Goal: Information Seeking & Learning: Learn about a topic

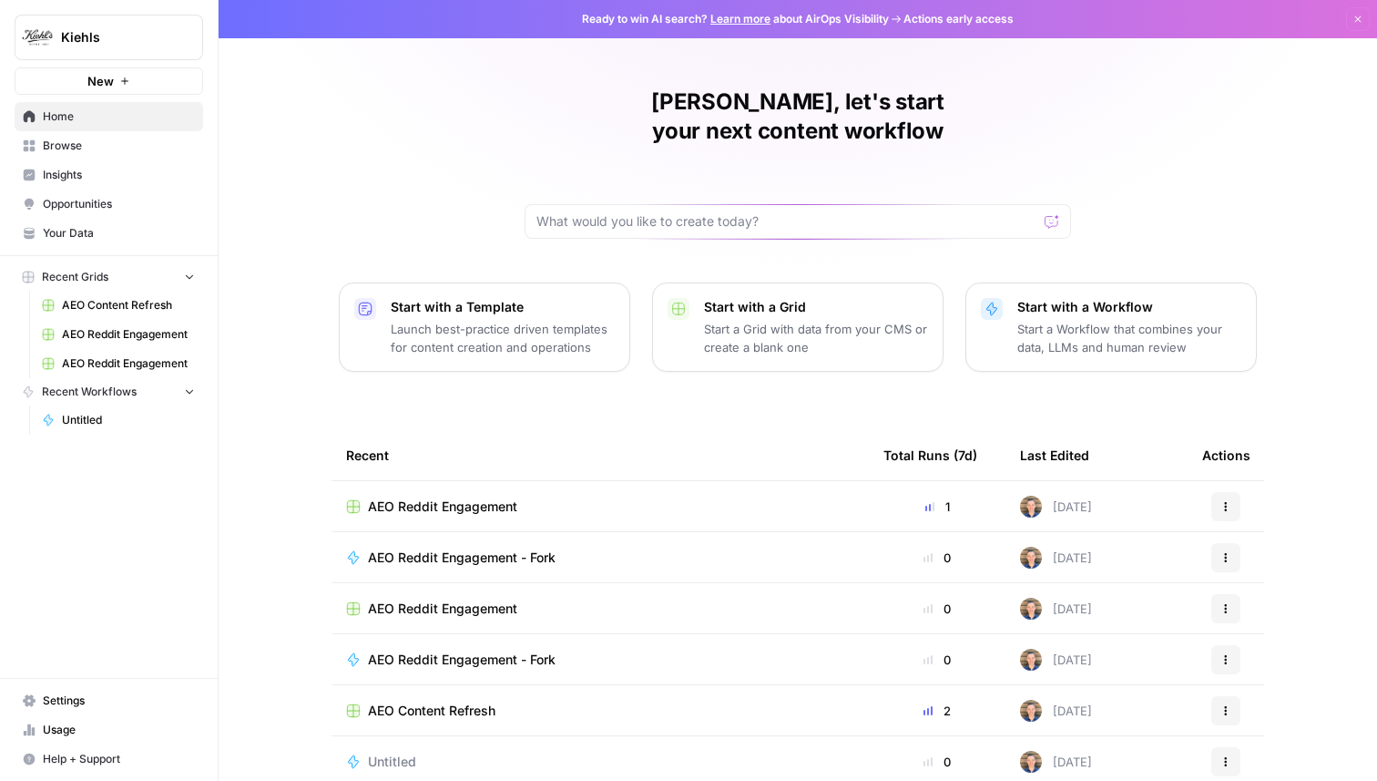
click at [64, 153] on span "Browse" at bounding box center [119, 146] width 152 height 16
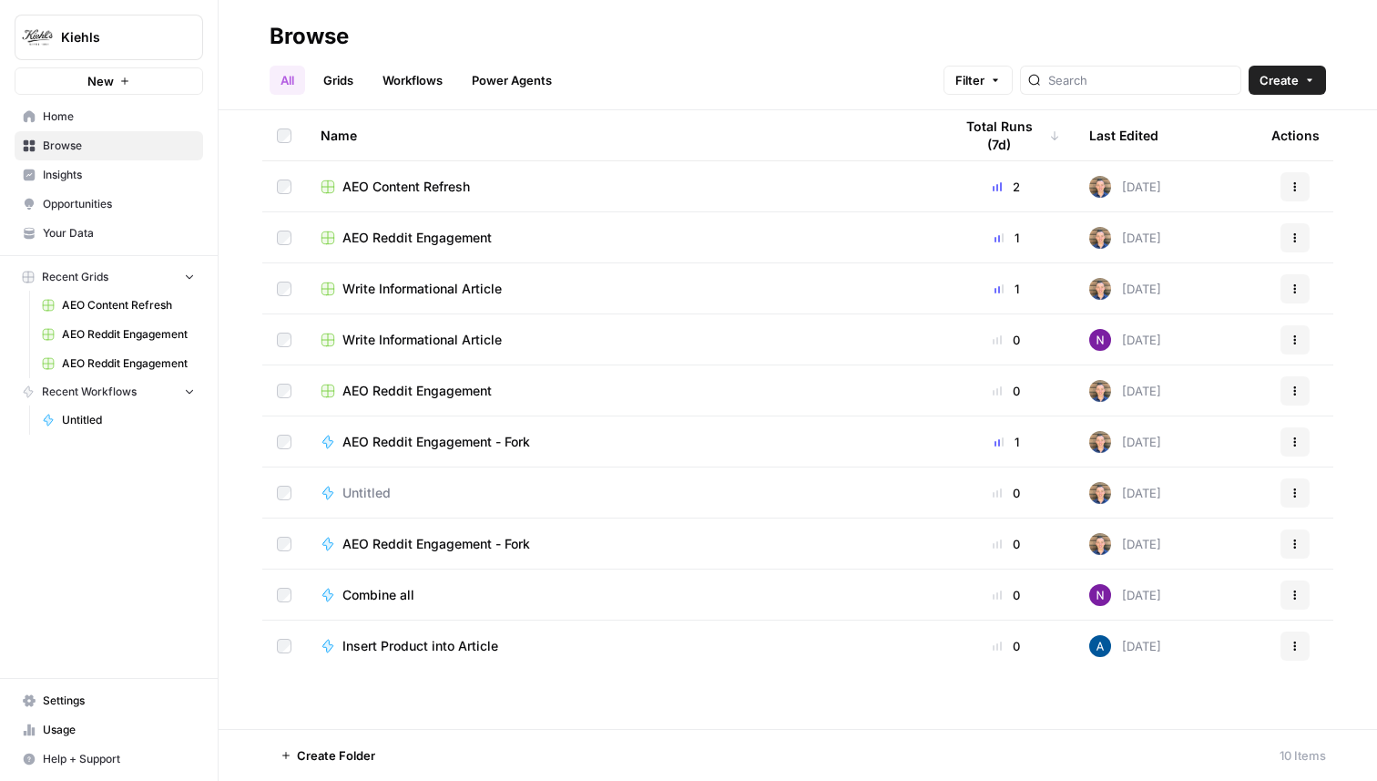
click at [90, 177] on span "Insights" at bounding box center [119, 175] width 152 height 16
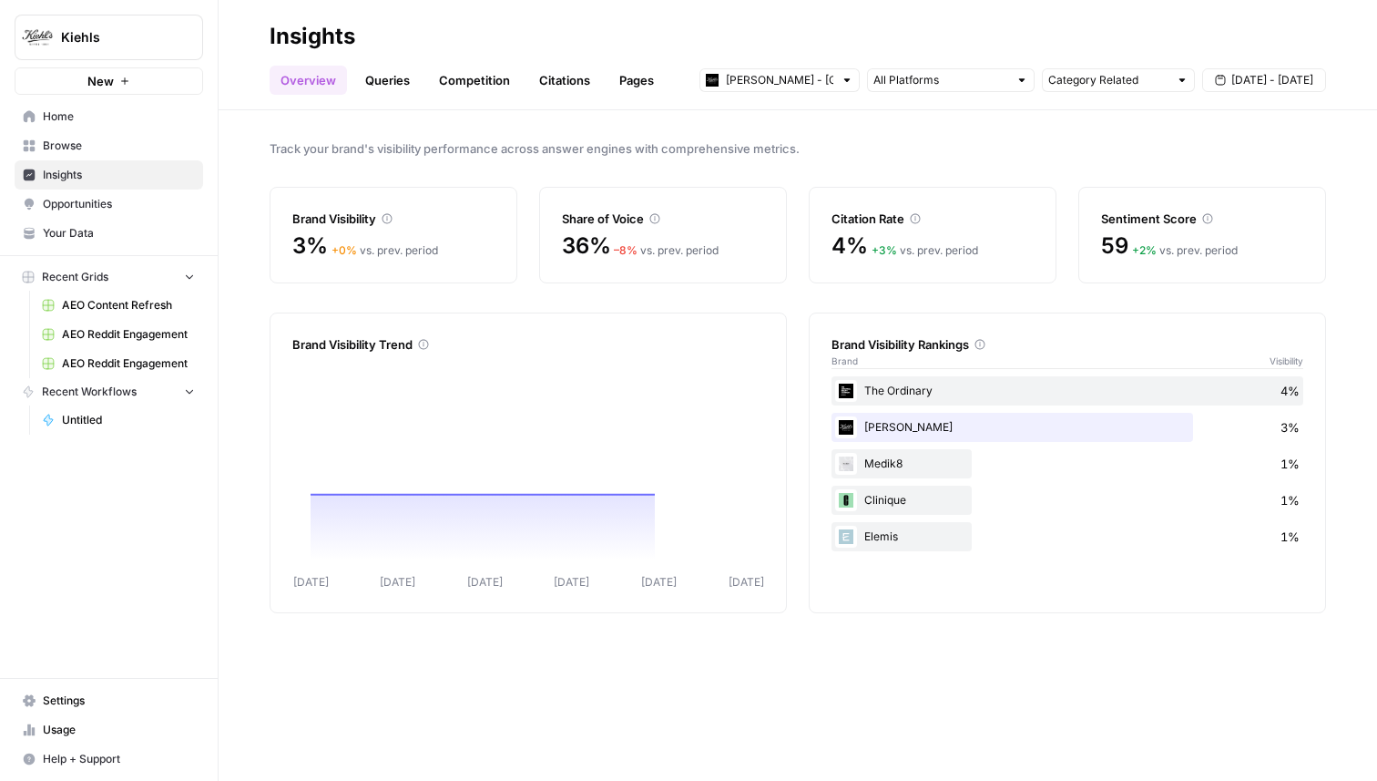
click at [833, 81] on div "[PERSON_NAME] - [GEOGRAPHIC_DATA]" at bounding box center [780, 80] width 160 height 24
type input "[PERSON_NAME] - [GEOGRAPHIC_DATA]"
click at [935, 126] on div "Track your brand's visibility performance across answer engines with comprehens…" at bounding box center [798, 445] width 1159 height 670
click at [837, 84] on div "[PERSON_NAME] - [GEOGRAPHIC_DATA]" at bounding box center [780, 80] width 160 height 24
click at [833, 144] on span "[PERSON_NAME] - US" at bounding box center [786, 146] width 102 height 18
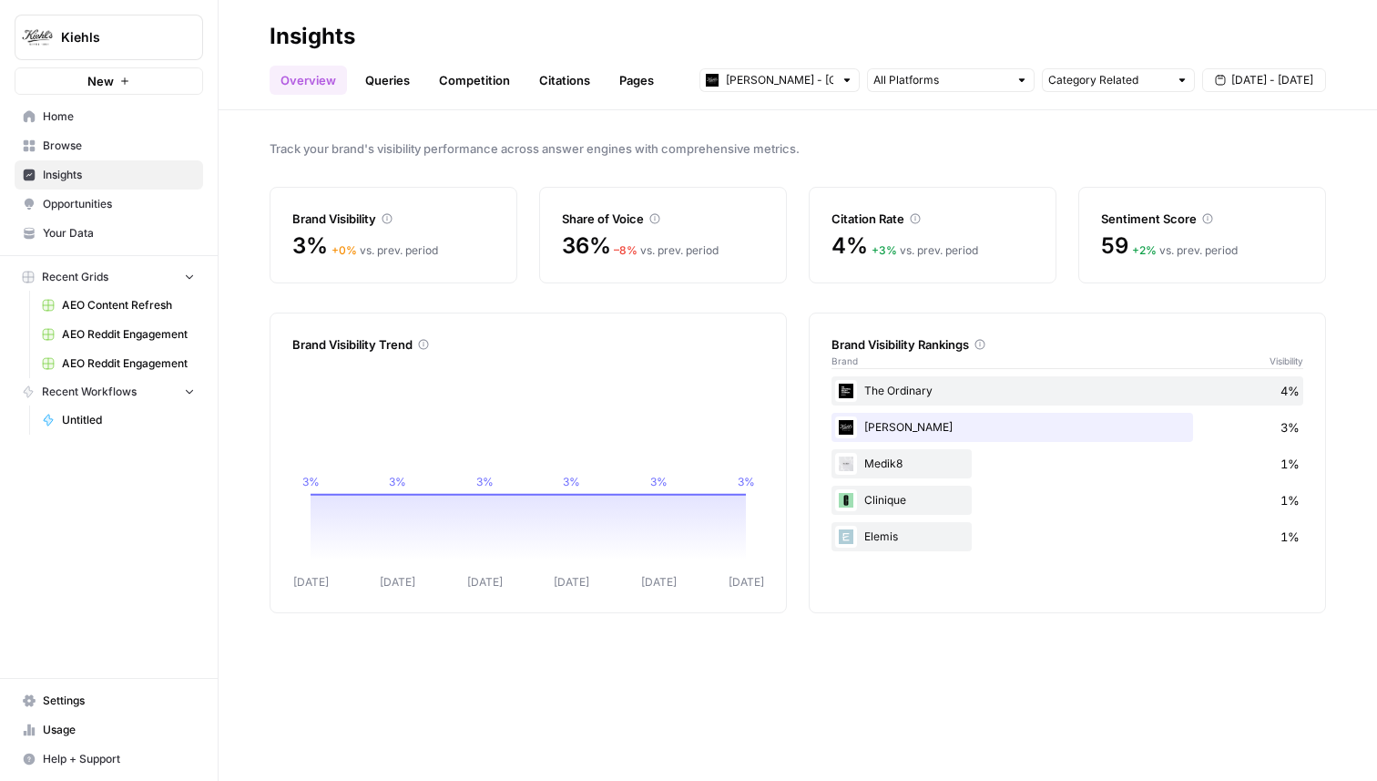
type input "[PERSON_NAME] - US"
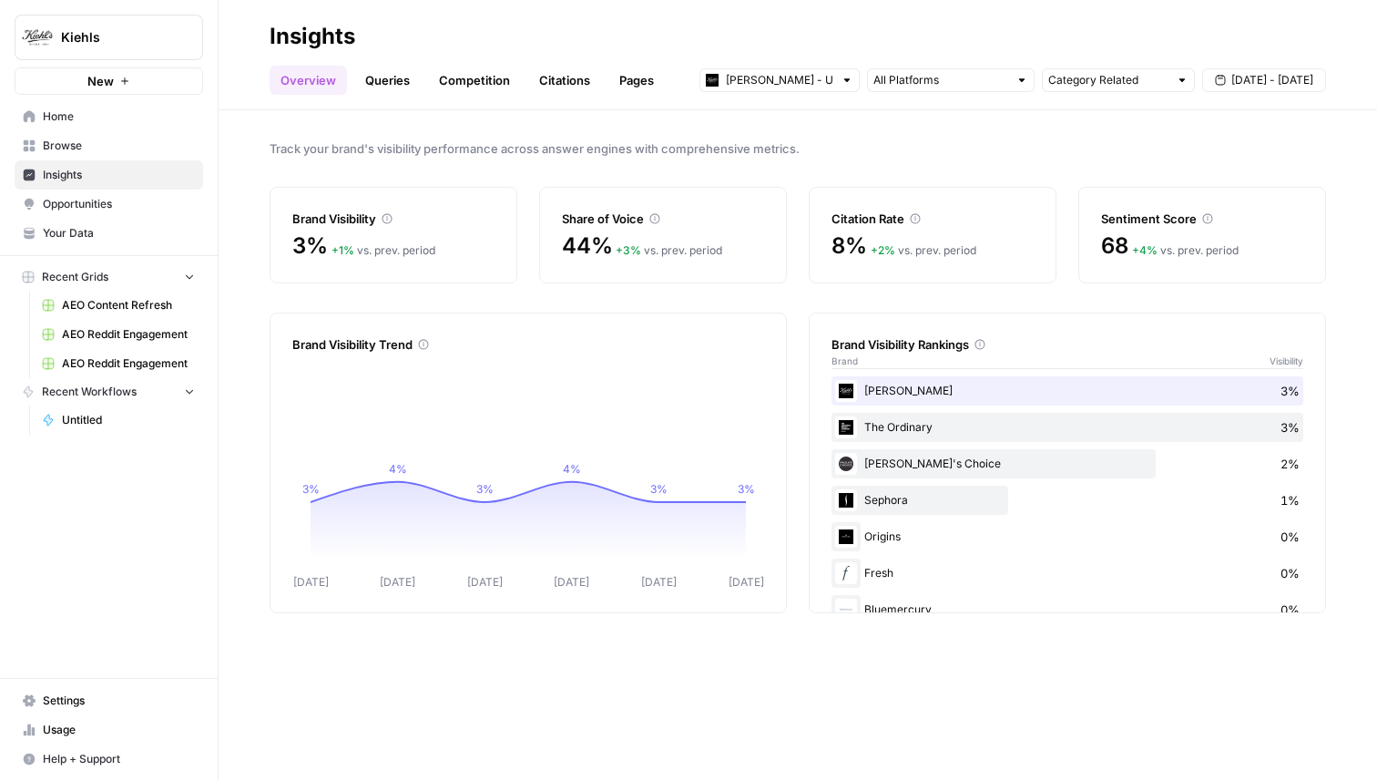
click at [603, 228] on div "Share of Voice 44% + 3 % vs. prev. period" at bounding box center [663, 235] width 248 height 97
click at [676, 249] on div "+ 3 % vs. prev. period" at bounding box center [669, 250] width 107 height 16
click at [925, 222] on div "Citation Rate" at bounding box center [933, 218] width 202 height 18
click at [1109, 219] on div "Sentiment Score" at bounding box center [1202, 218] width 202 height 18
click at [393, 84] on link "Queries" at bounding box center [387, 80] width 66 height 29
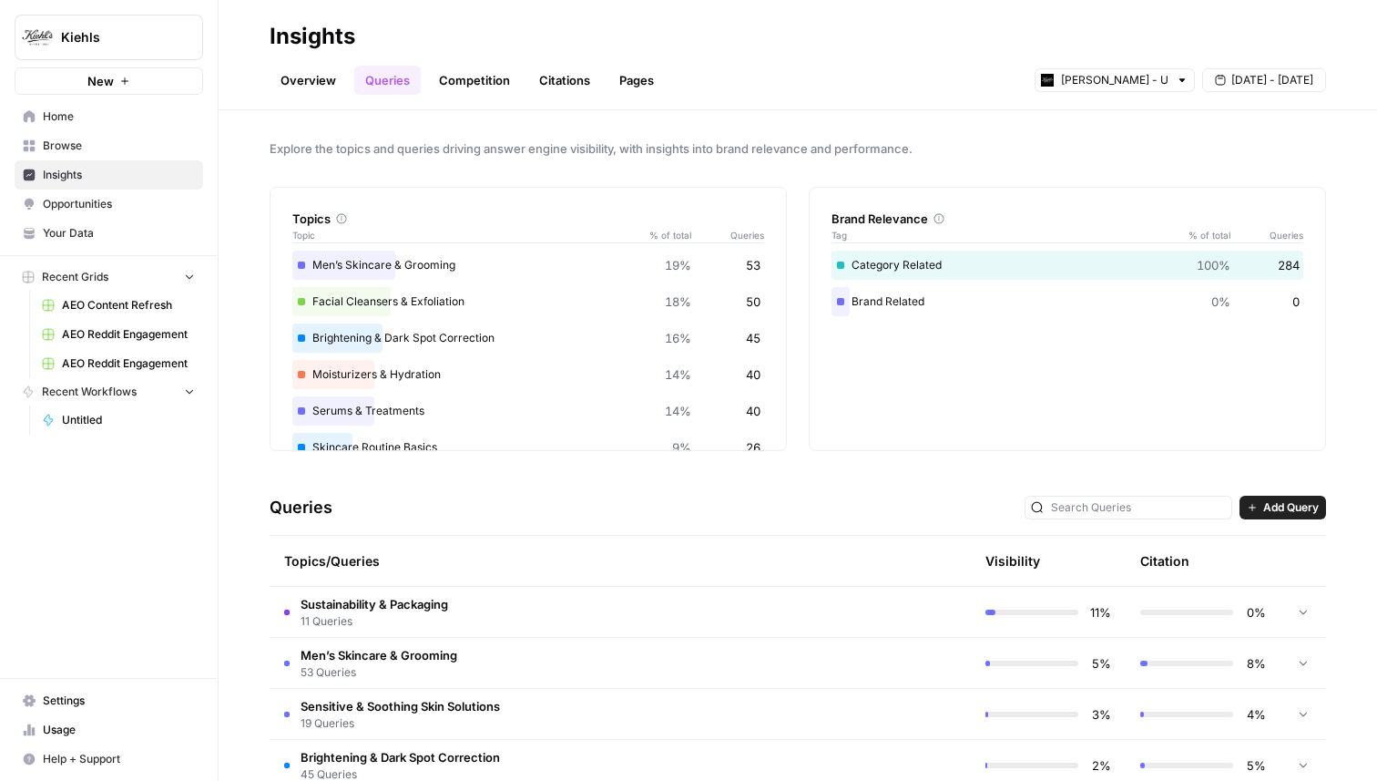
click at [459, 64] on div "Overview Queries Competition Citations Pages [PERSON_NAME] - US [DATE] - [DATE]" at bounding box center [798, 73] width 1057 height 44
click at [489, 73] on link "Competition" at bounding box center [474, 80] width 93 height 29
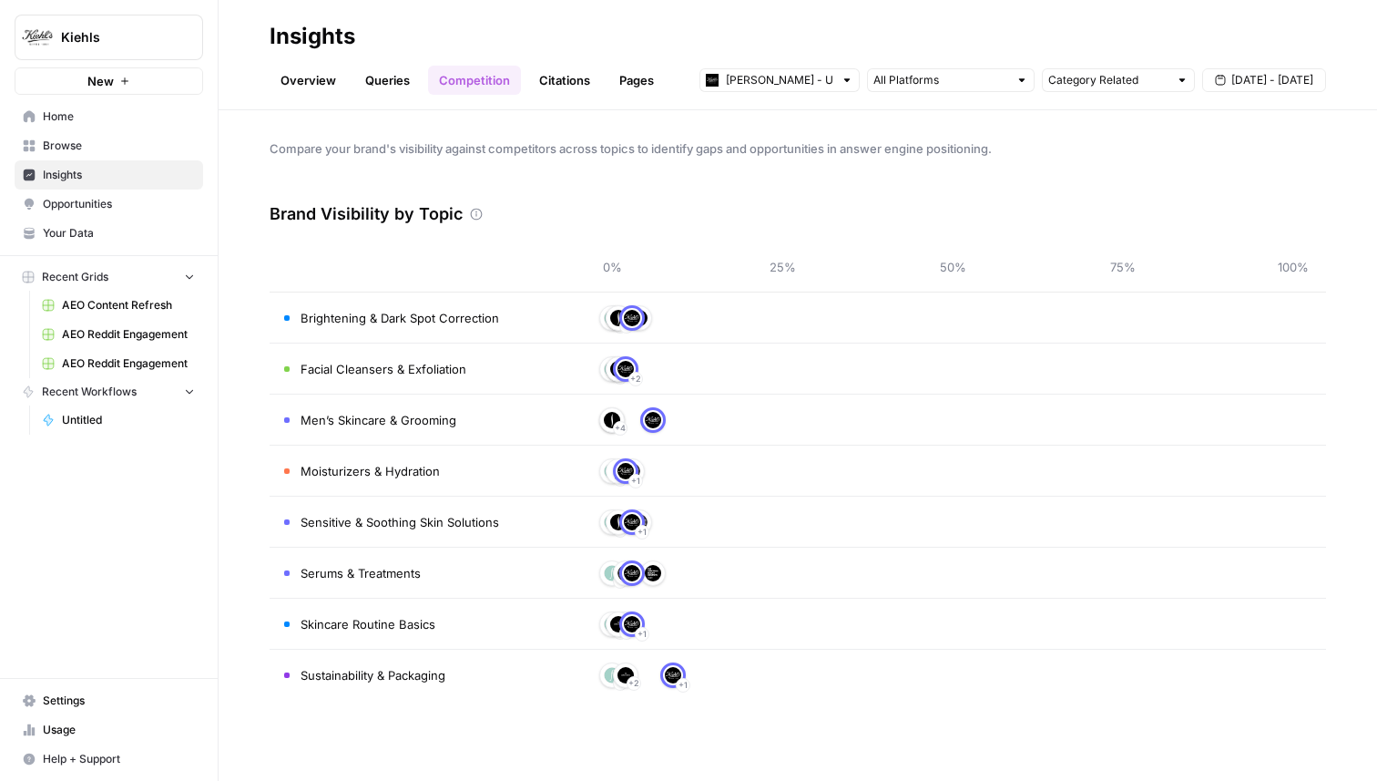
click at [556, 79] on link "Citations" at bounding box center [564, 80] width 73 height 29
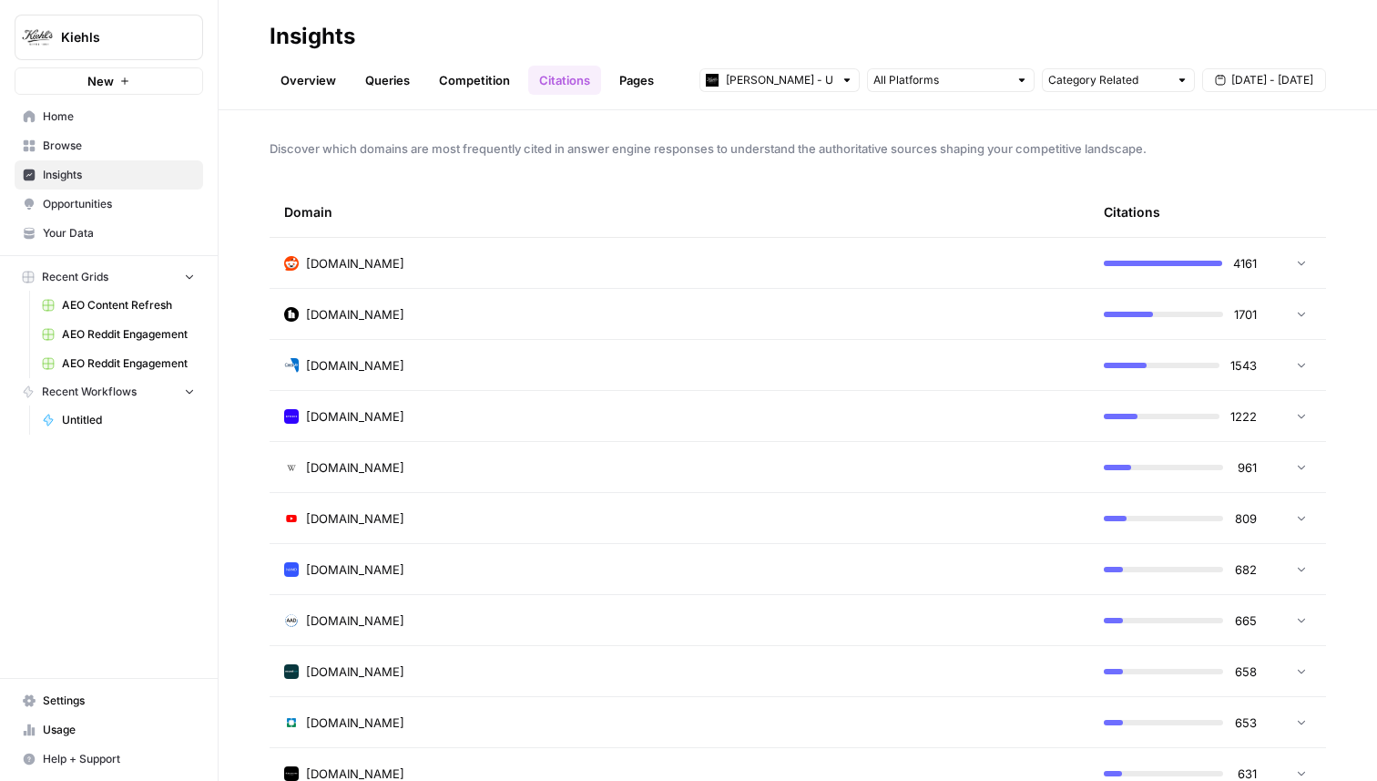
click at [614, 83] on link "Pages" at bounding box center [636, 80] width 56 height 29
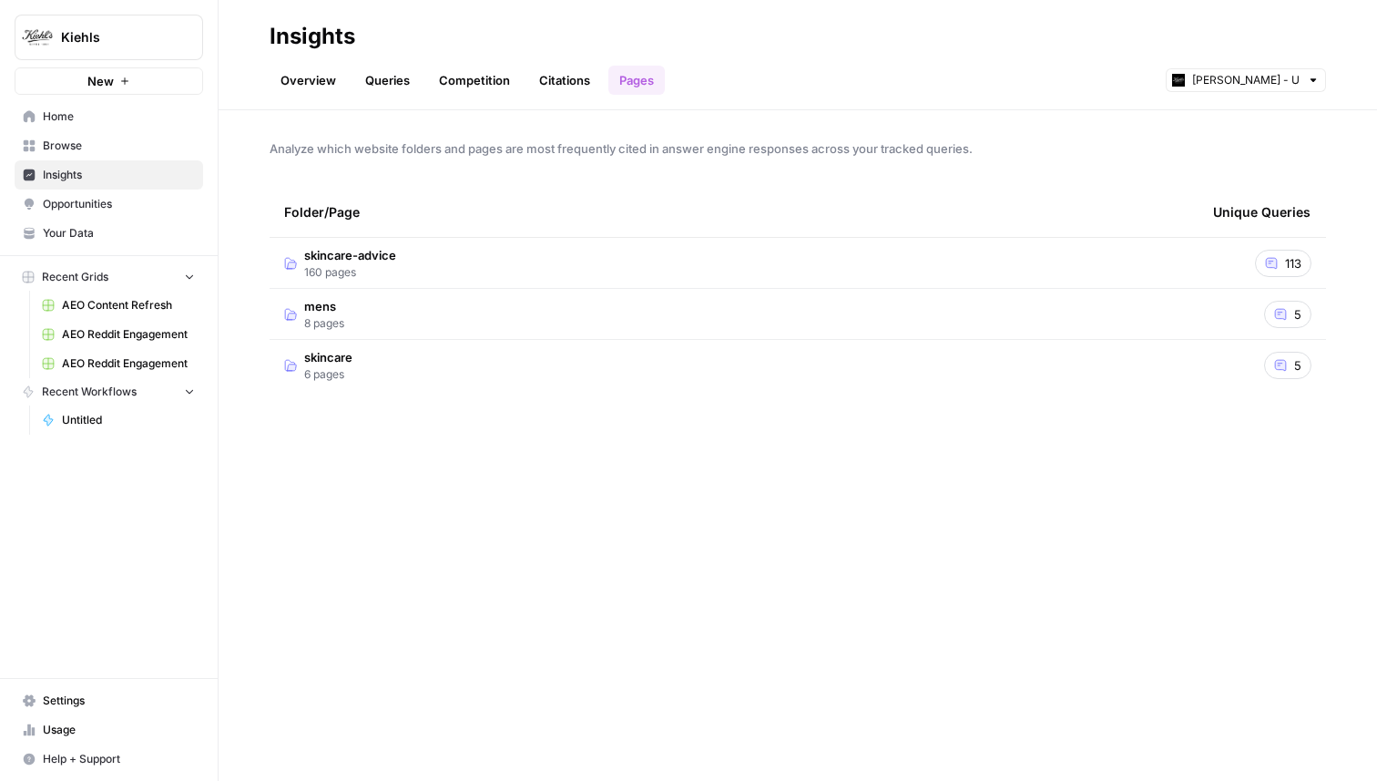
click at [130, 209] on span "Opportunities" at bounding box center [119, 204] width 152 height 16
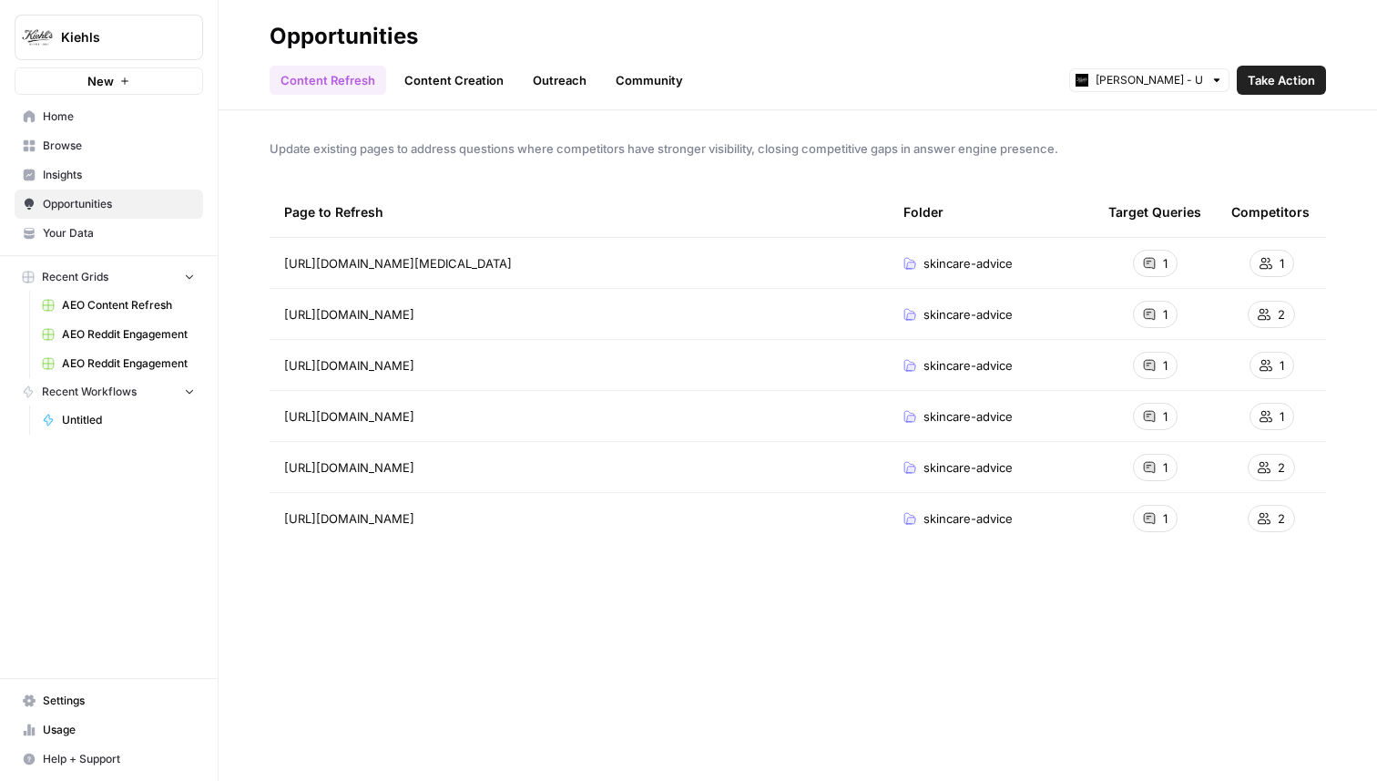
click at [451, 72] on link "Content Creation" at bounding box center [453, 80] width 121 height 29
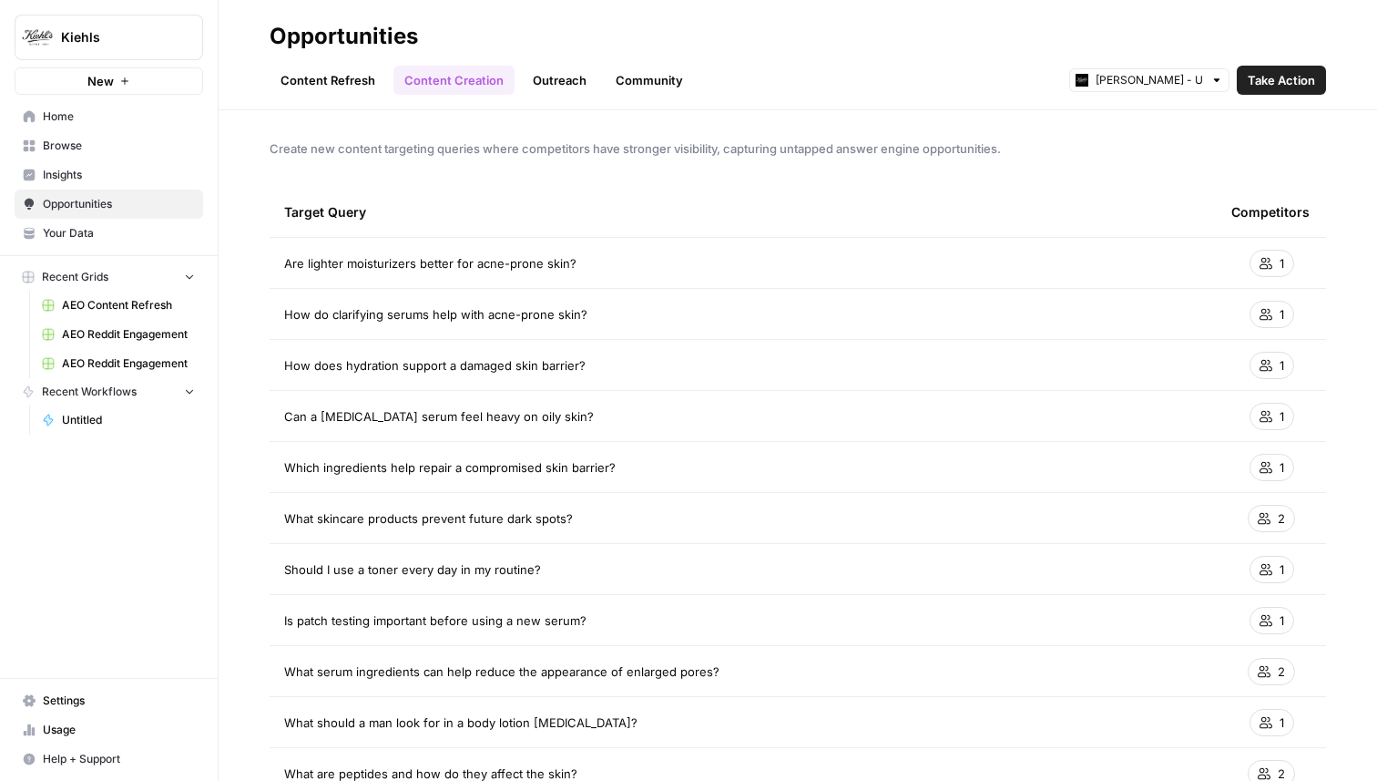
click at [875, 198] on div "Target Query" at bounding box center [743, 212] width 918 height 50
click at [579, 75] on link "Outreach" at bounding box center [560, 80] width 76 height 29
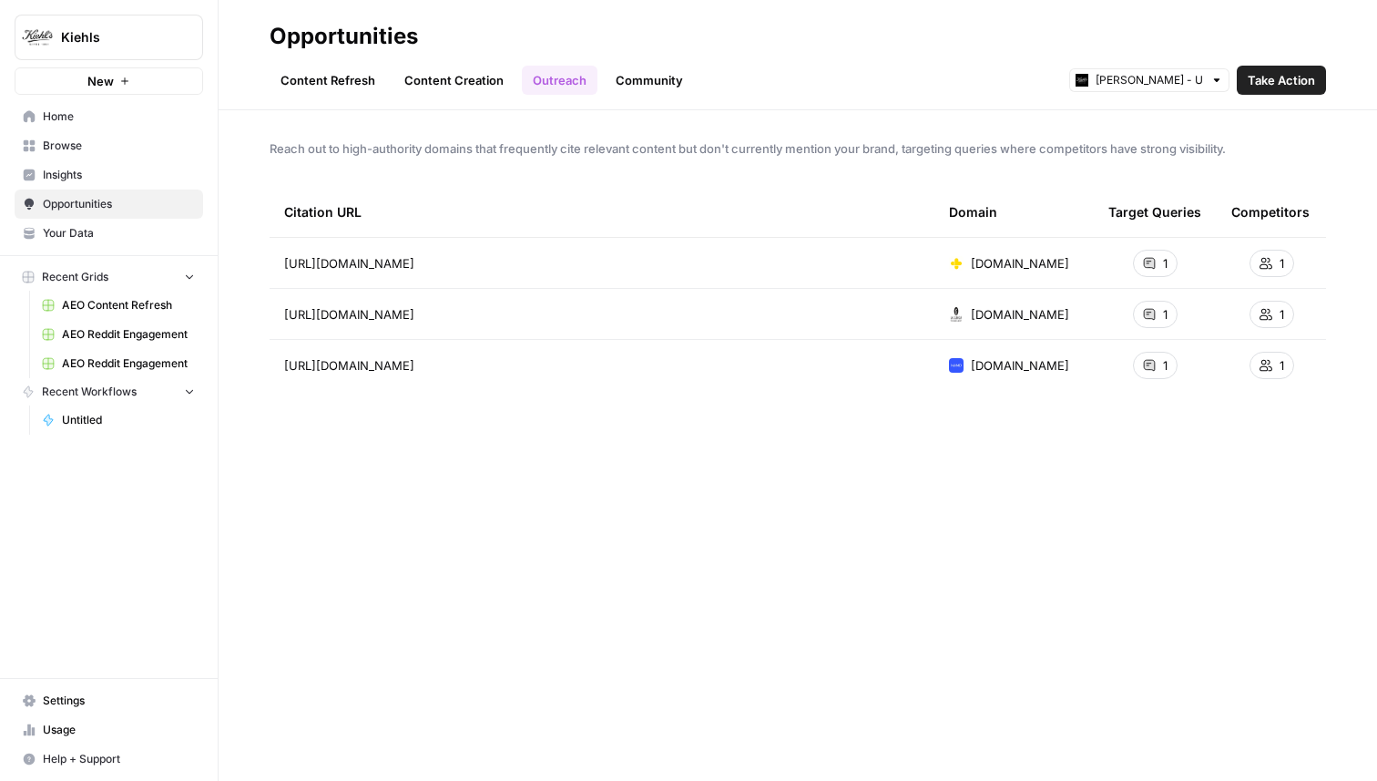
click at [78, 121] on span "Home" at bounding box center [119, 116] width 152 height 16
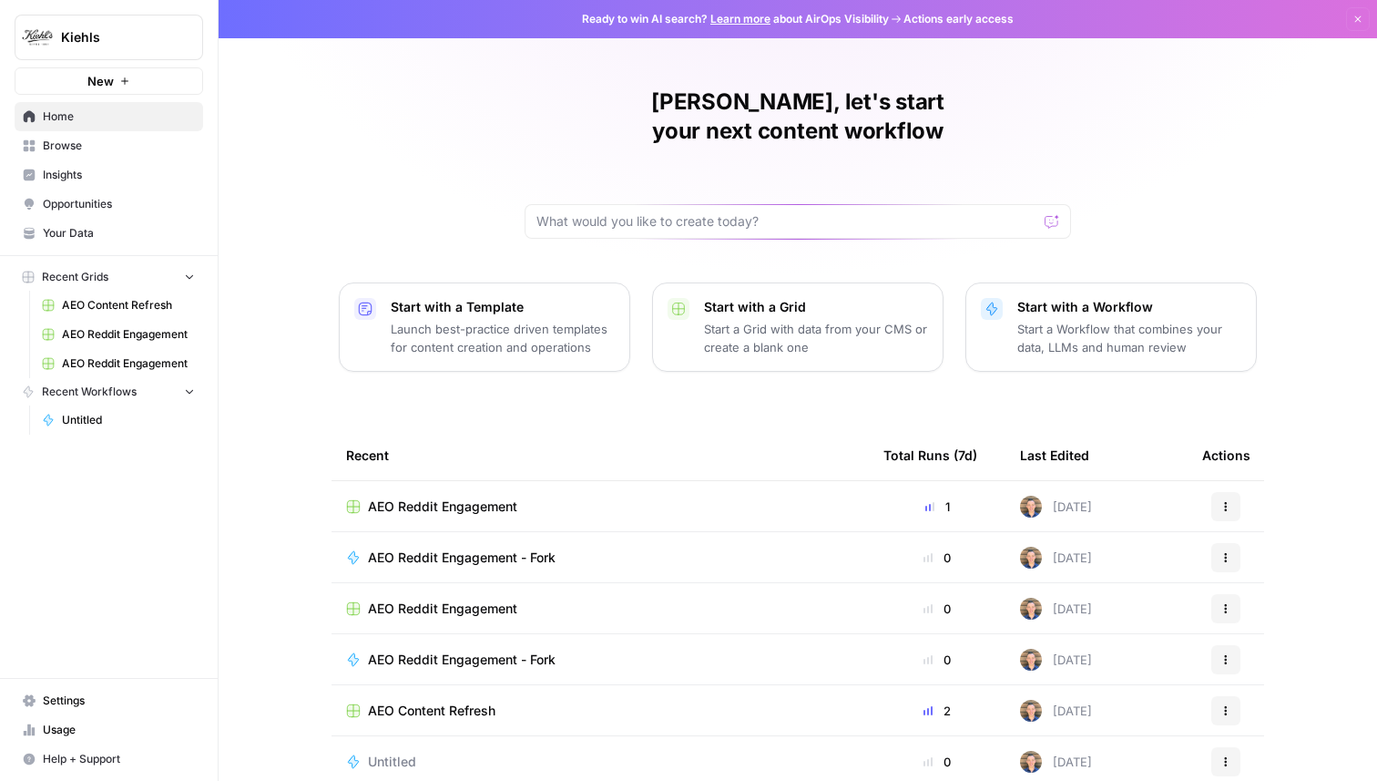
click at [465, 701] on span "AEO Content Refresh" at bounding box center [432, 710] width 128 height 18
click at [80, 234] on span "Your Data" at bounding box center [119, 233] width 152 height 16
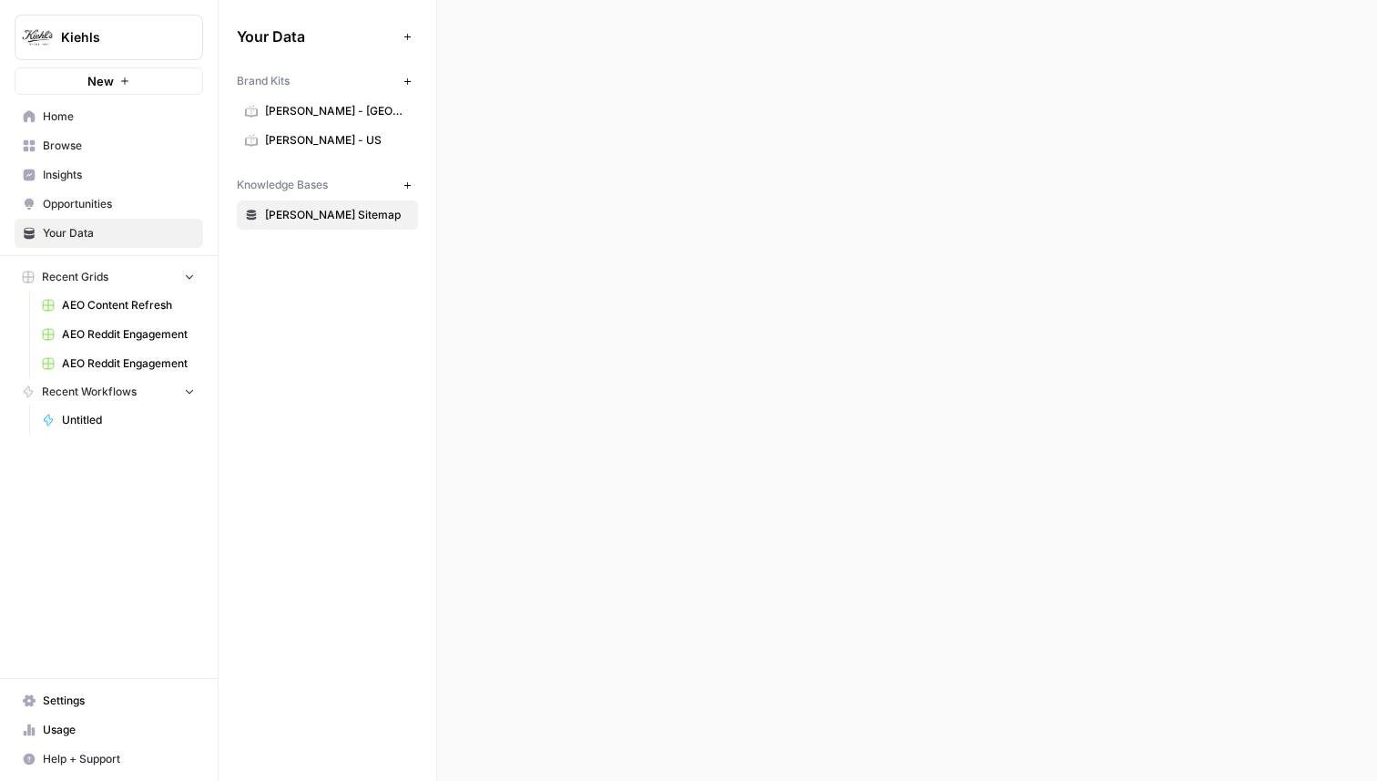
click at [98, 199] on span "Opportunities" at bounding box center [119, 204] width 152 height 16
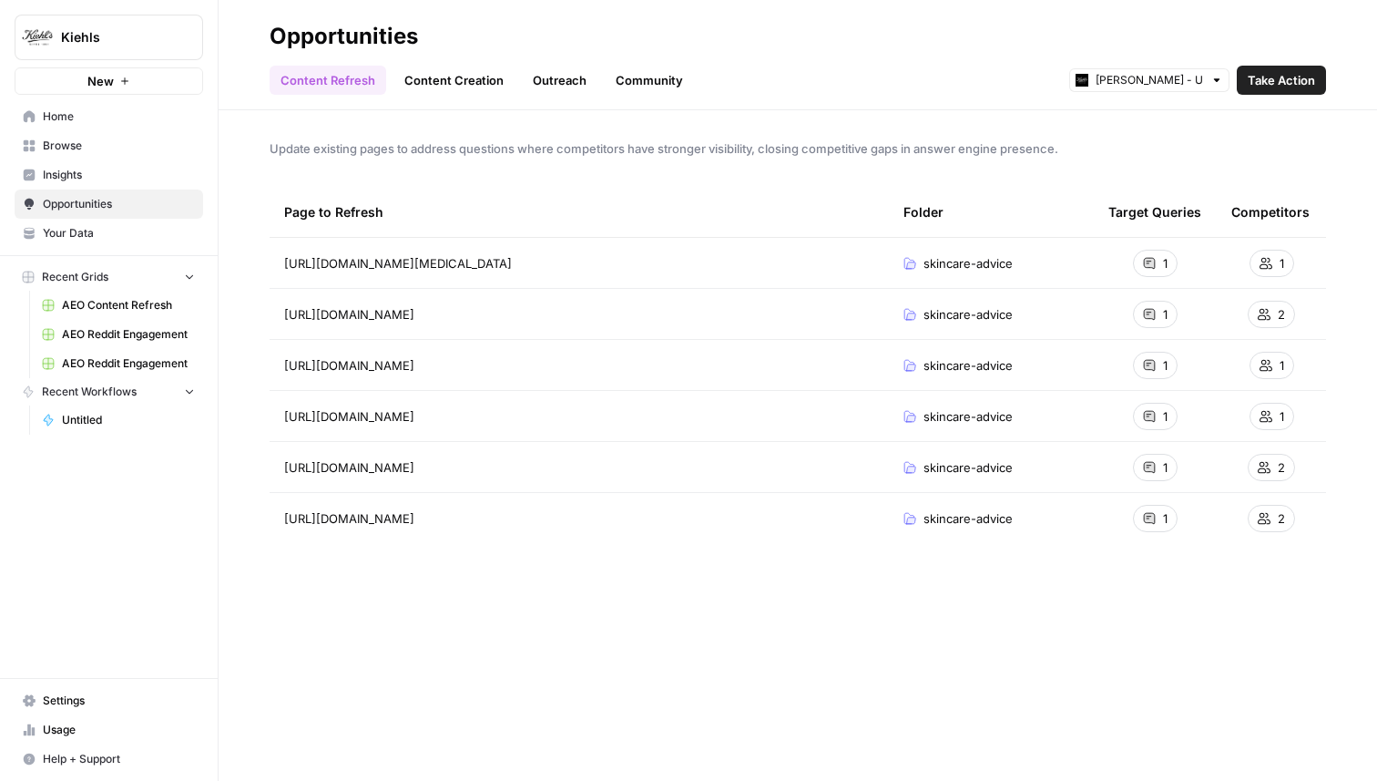
click at [93, 172] on span "Insights" at bounding box center [119, 175] width 152 height 16
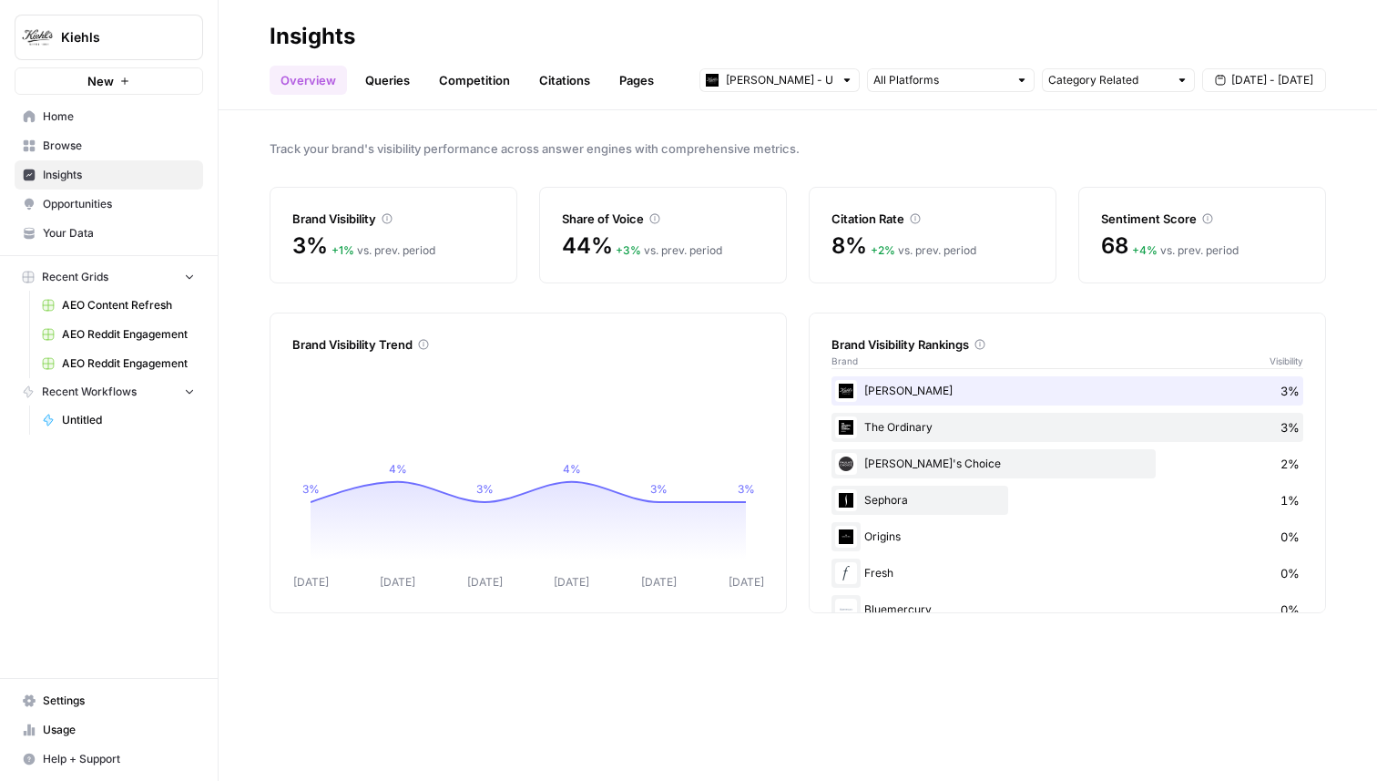
click at [387, 84] on link "Queries" at bounding box center [387, 80] width 66 height 29
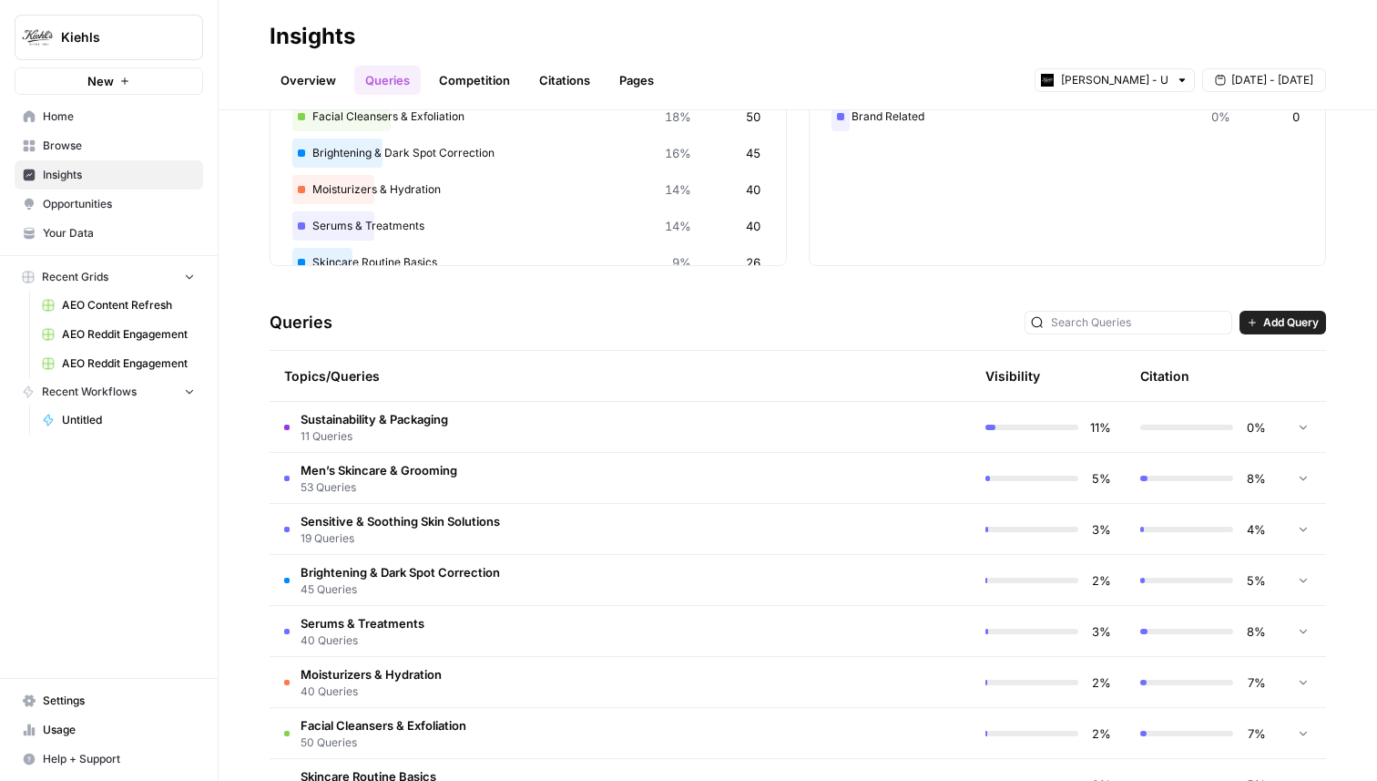
click at [758, 428] on td "Sustainability & Packaging 11 Queries" at bounding box center [543, 427] width 547 height 50
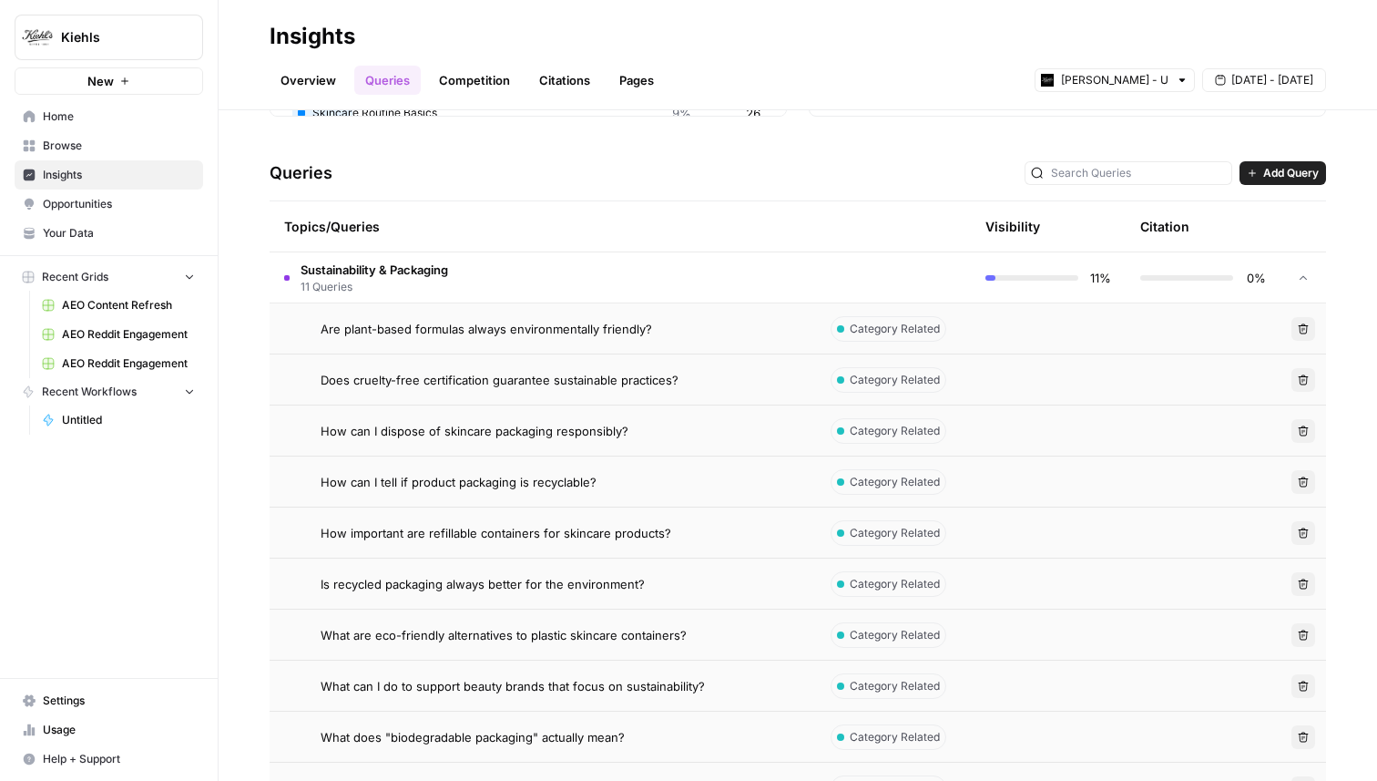
scroll to position [363, 0]
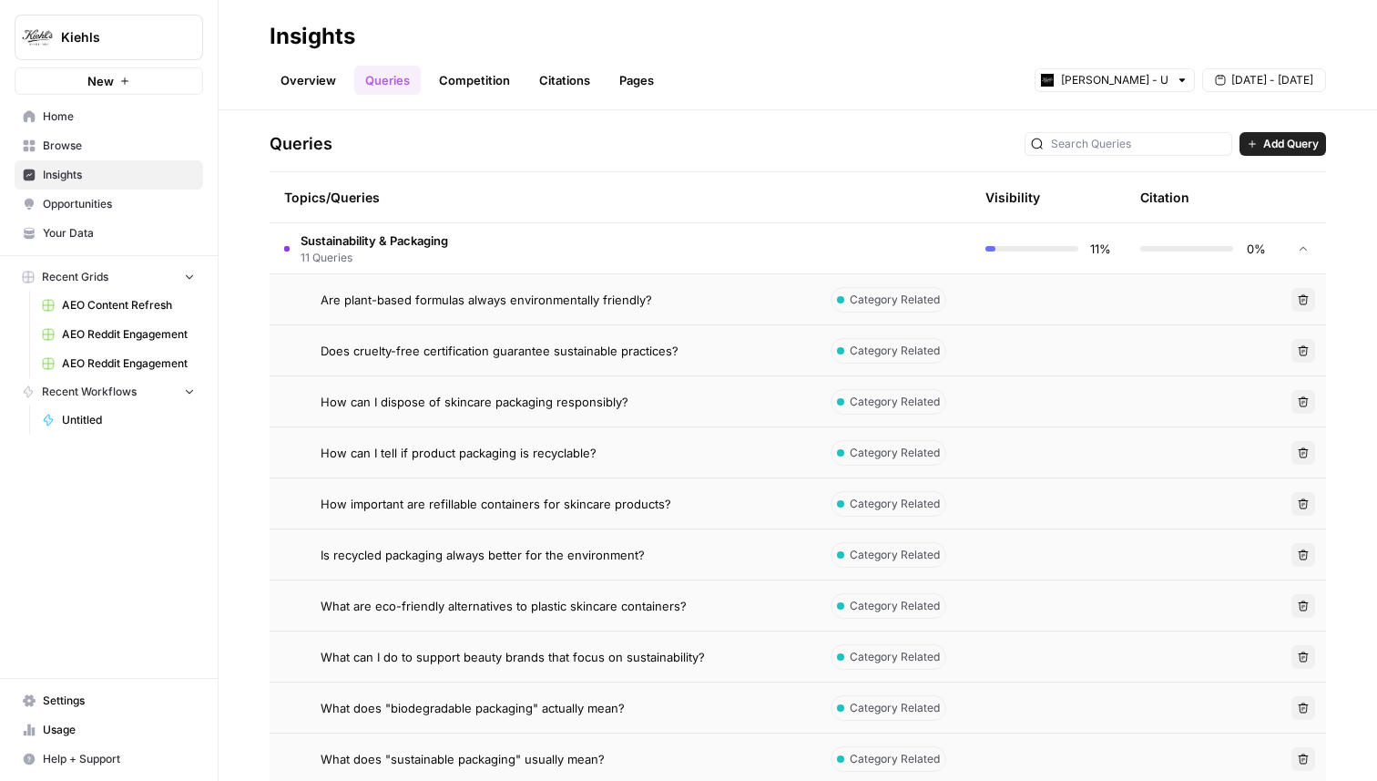
click at [749, 306] on div "Are plant-based formulas always environmentally friendly?" at bounding box center [561, 300] width 481 height 18
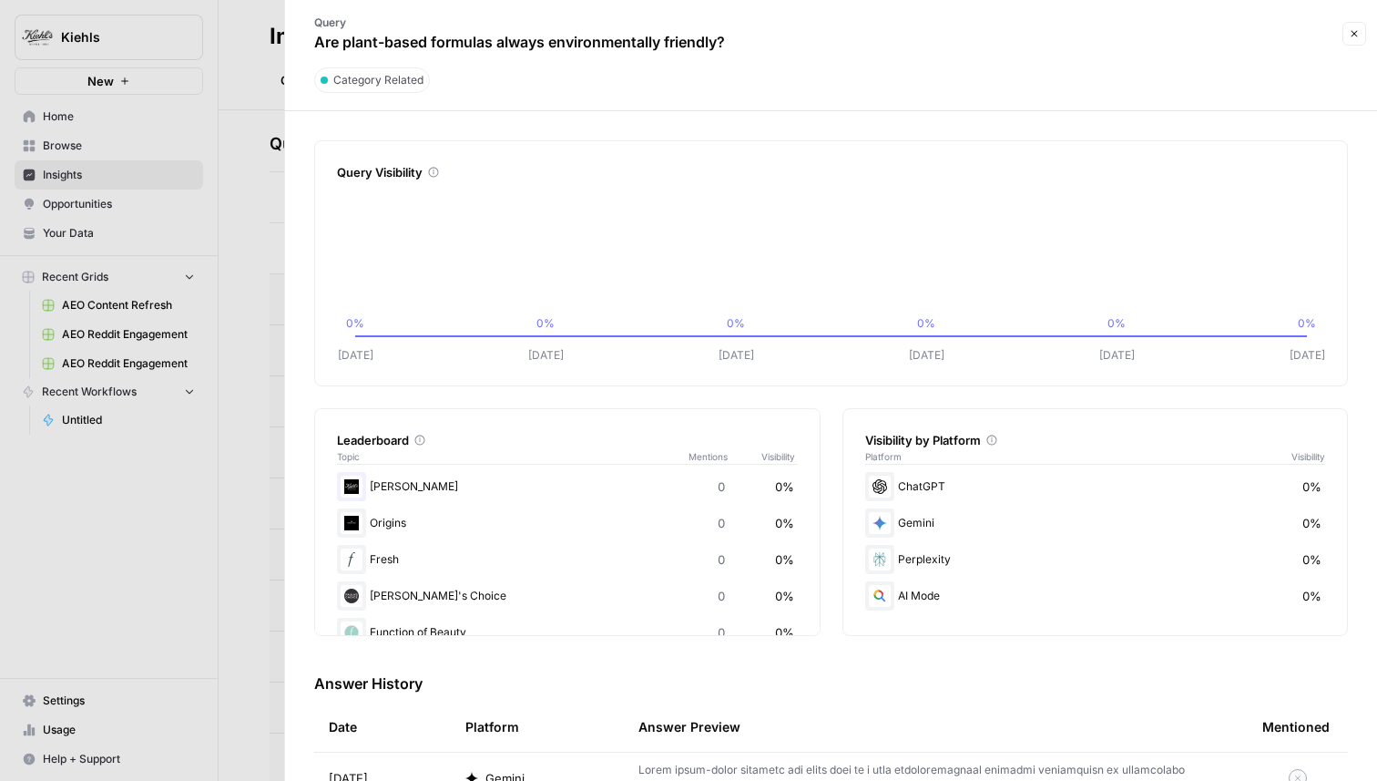
click at [1347, 33] on button "Close" at bounding box center [1355, 34] width 24 height 24
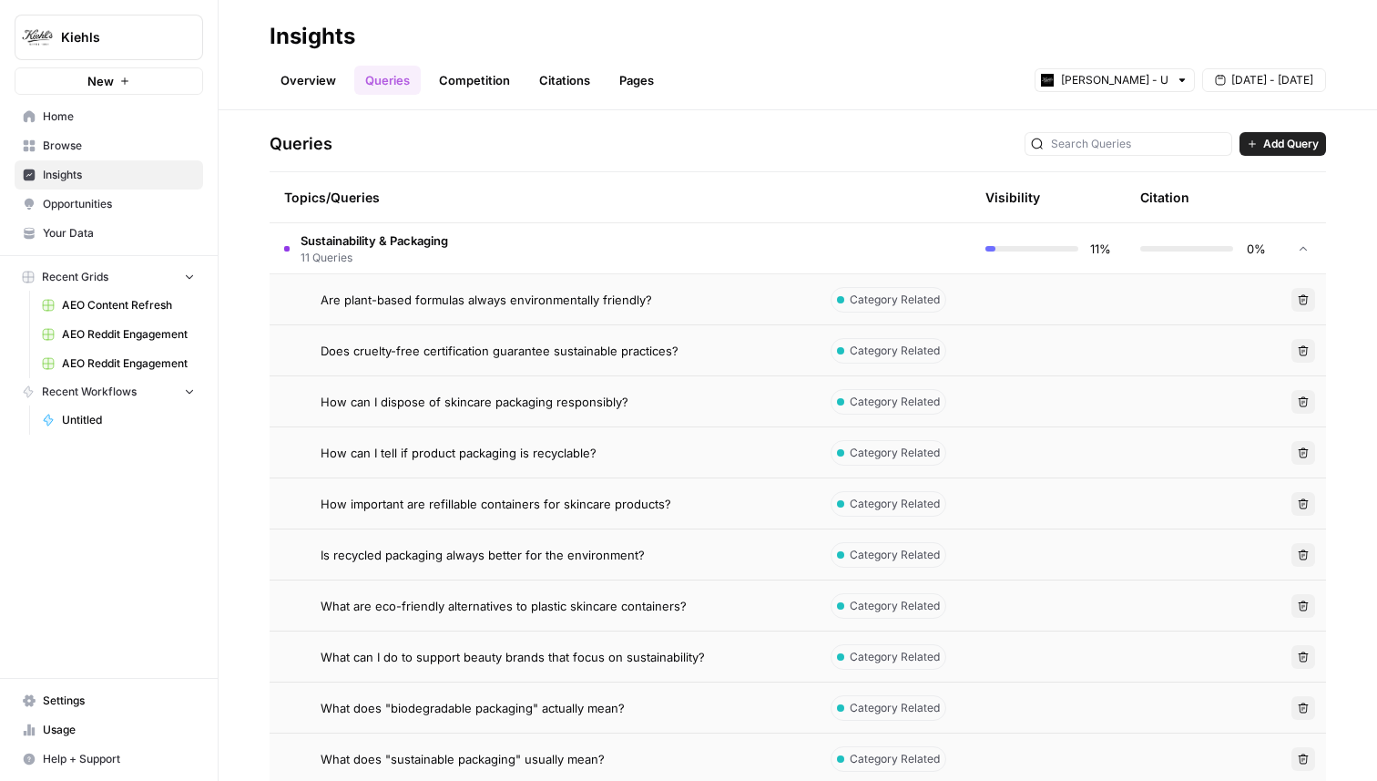
click at [635, 398] on div "How can I dispose of skincare packaging responsibly?" at bounding box center [561, 402] width 481 height 18
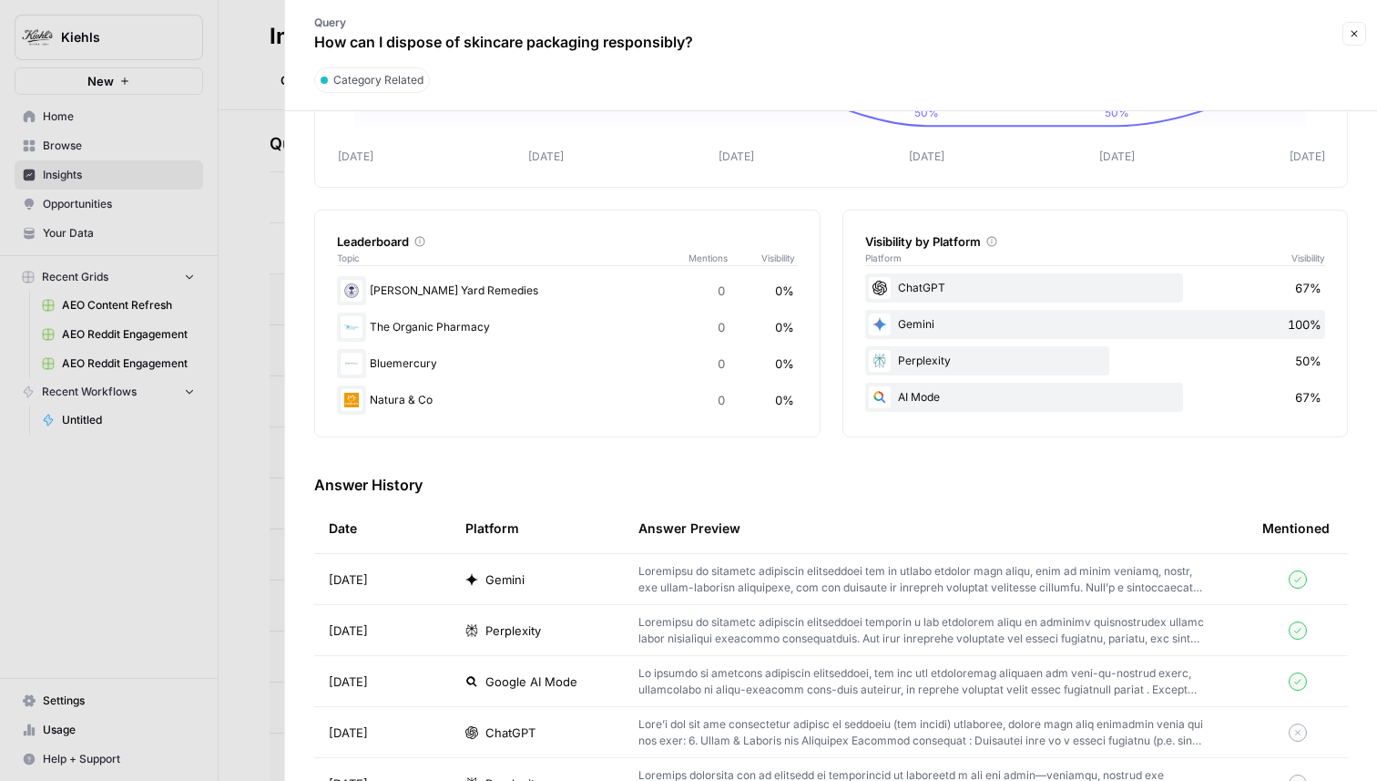
scroll to position [433, 0]
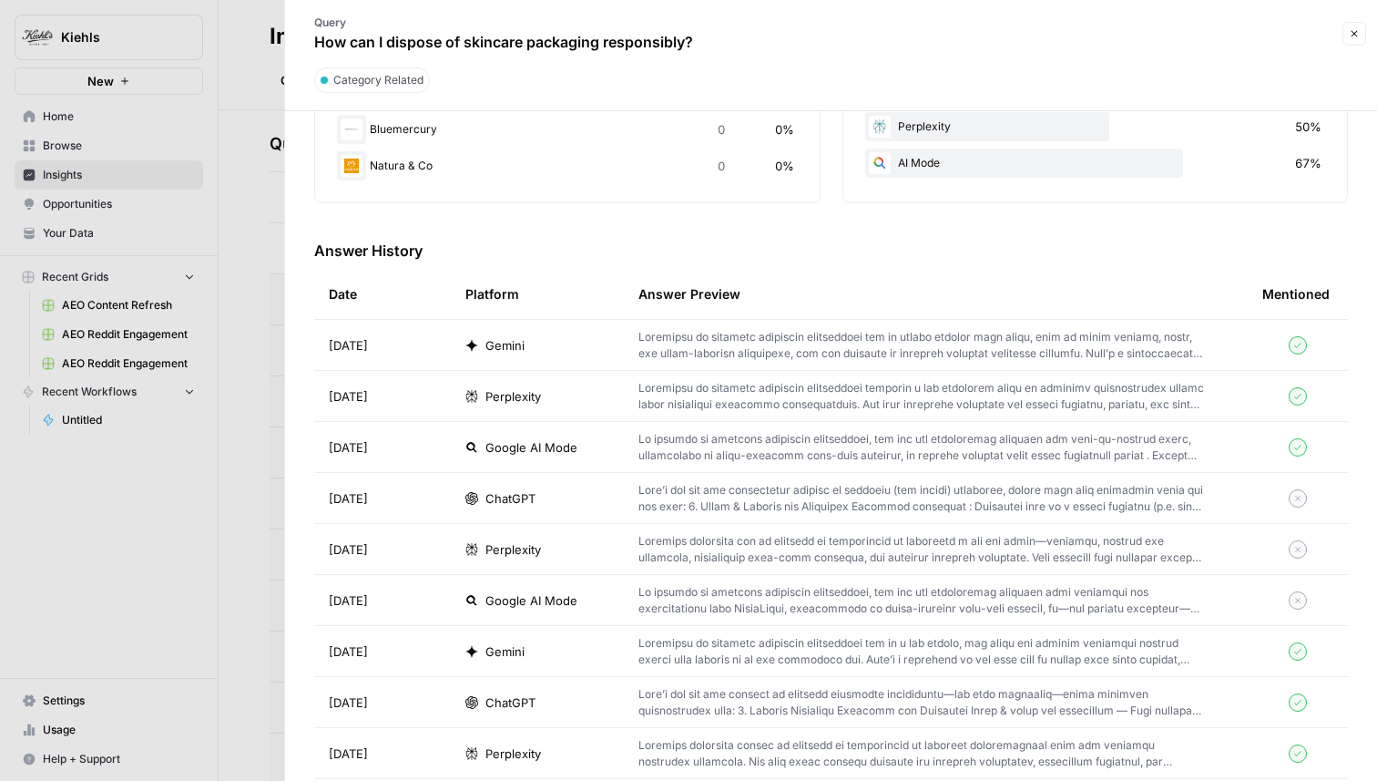
click at [792, 348] on p at bounding box center [922, 345] width 566 height 33
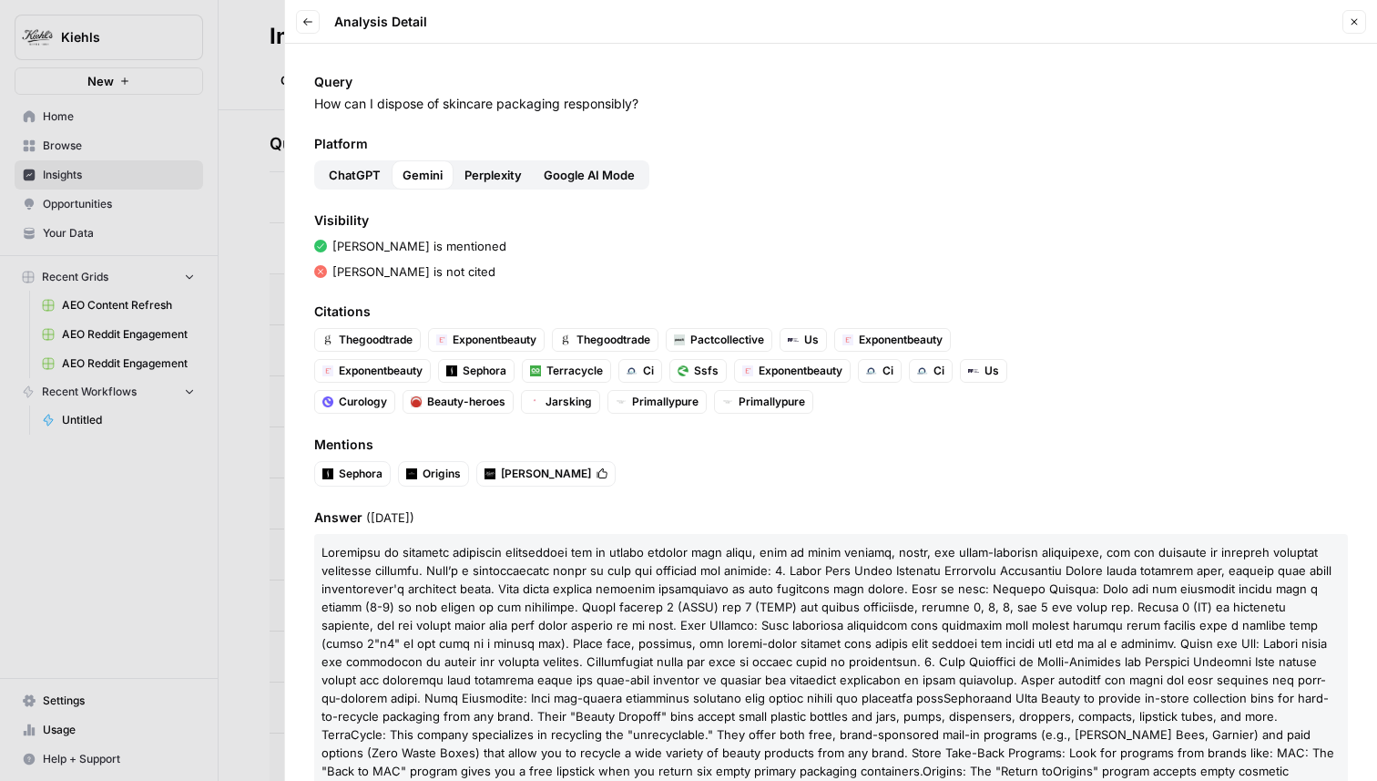
click at [1354, 19] on icon "button" at bounding box center [1354, 21] width 11 height 11
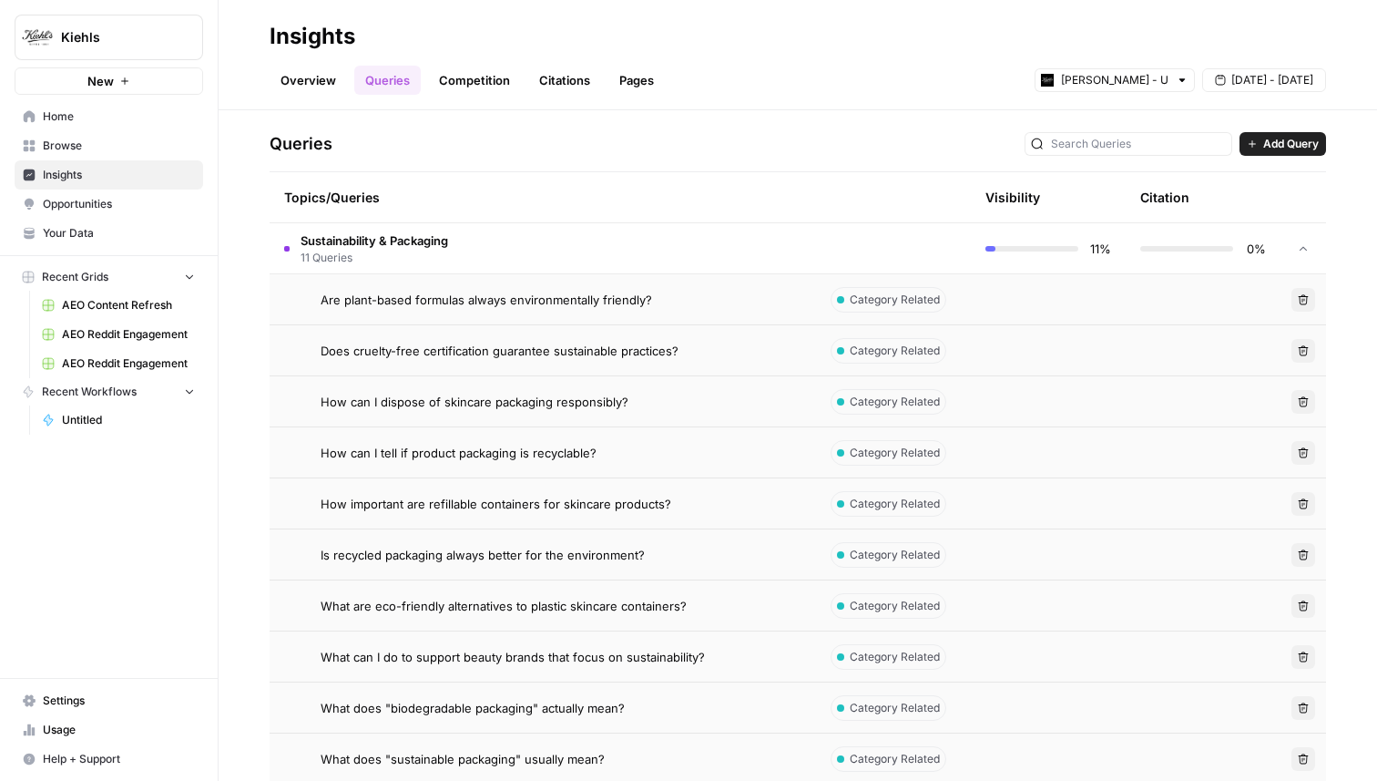
click at [674, 240] on td "Sustainability & Packaging 11 Queries" at bounding box center [543, 248] width 547 height 50
